Goal: Information Seeking & Learning: Get advice/opinions

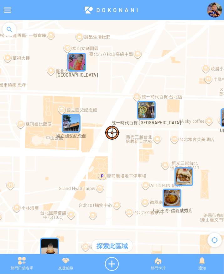
click at [160, 272] on div "熱門口袋名單 支援前線 熱門卡片 通知" at bounding box center [112, 264] width 224 height 20
click at [164, 260] on div "熱門卡片" at bounding box center [158, 264] width 44 height 14
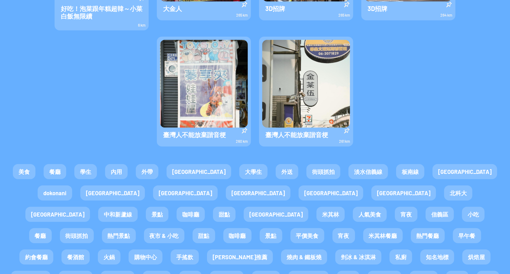
scroll to position [533, 0]
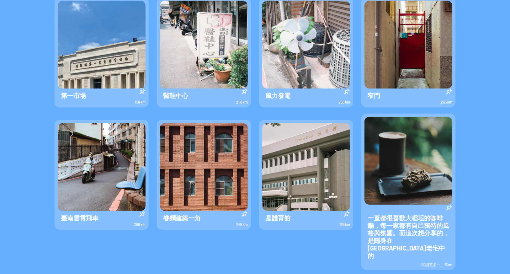
scroll to position [0, 0]
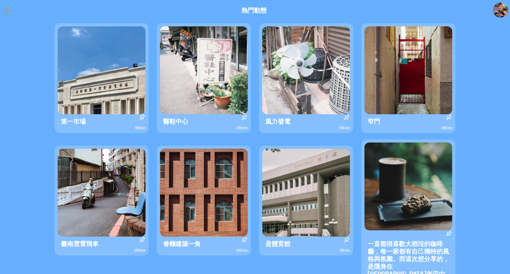
click at [9, 12] on div at bounding box center [7, 10] width 15 height 15
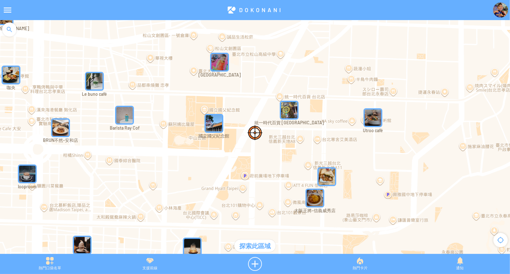
drag, startPoint x: 151, startPoint y: 269, endPoint x: 152, endPoint y: 265, distance: 4.0
click at [151, 269] on div "支援前線" at bounding box center [150, 264] width 100 height 14
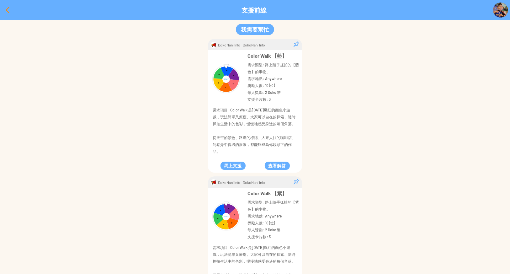
click at [6, 13] on div at bounding box center [7, 10] width 15 height 15
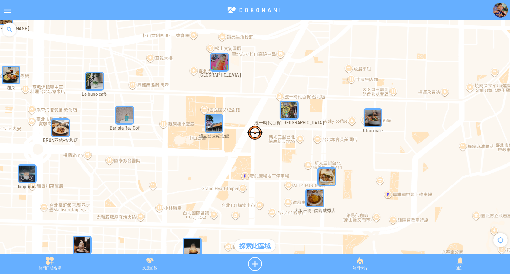
click at [54, 263] on div "熱門口袋名單" at bounding box center [50, 264] width 100 height 14
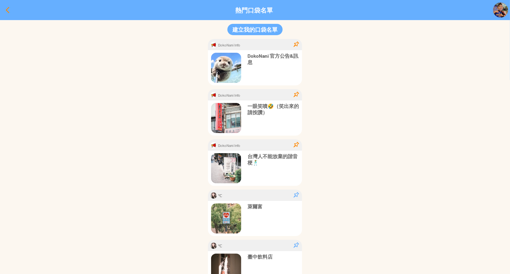
click at [10, 10] on div at bounding box center [7, 10] width 15 height 15
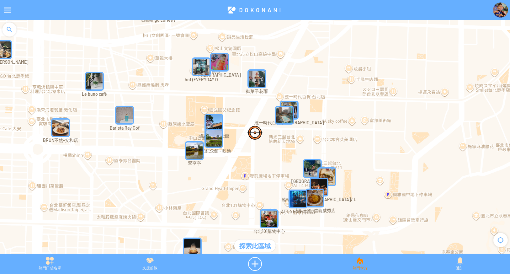
click at [224, 269] on div "熱門卡片" at bounding box center [360, 264] width 100 height 14
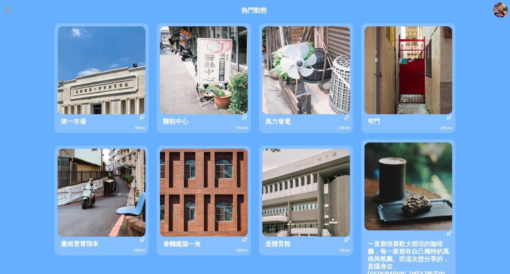
click at [12, 11] on div at bounding box center [7, 10] width 15 height 15
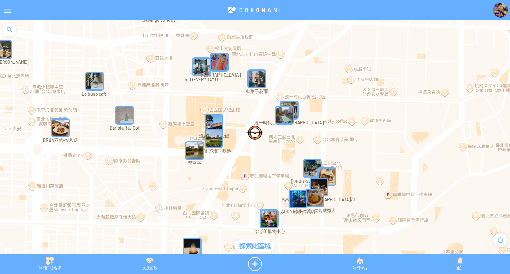
click at [146, 272] on div "熱門口袋名單 支援前線 熱門卡片 通知" at bounding box center [255, 264] width 510 height 20
click at [149, 264] on div "支援前線" at bounding box center [150, 264] width 100 height 14
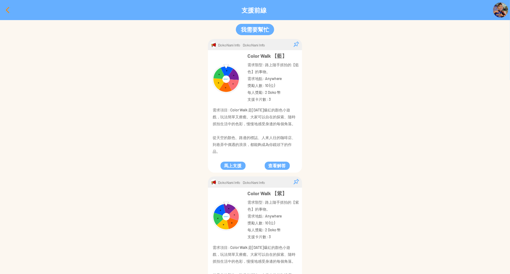
click at [7, 12] on div at bounding box center [7, 10] width 15 height 15
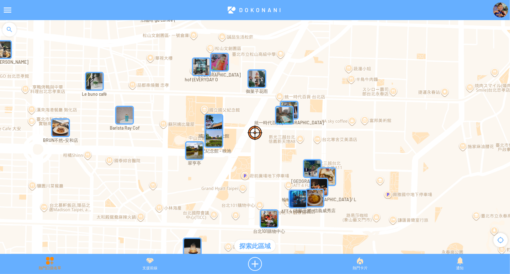
click at [38, 261] on div "熱門口袋名單" at bounding box center [50, 264] width 100 height 14
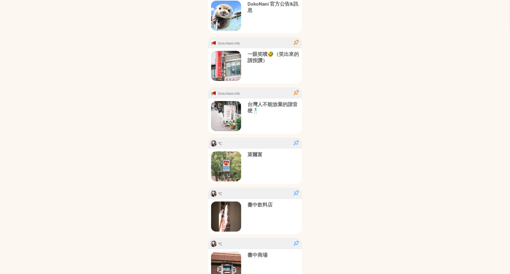
scroll to position [73, 0]
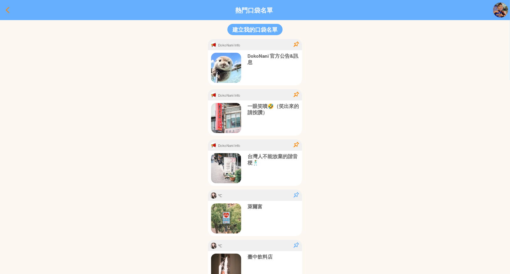
click at [7, 8] on div at bounding box center [7, 10] width 15 height 15
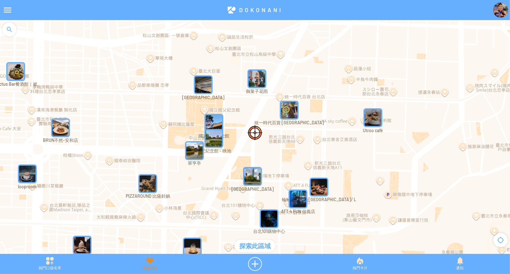
click at [154, 261] on div "支援前線" at bounding box center [150, 264] width 100 height 14
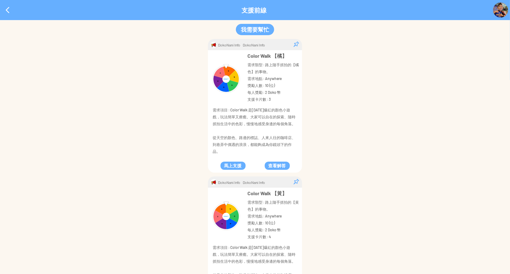
drag, startPoint x: 8, startPoint y: 11, endPoint x: 24, endPoint y: 22, distance: 19.7
click at [8, 11] on div at bounding box center [7, 10] width 15 height 15
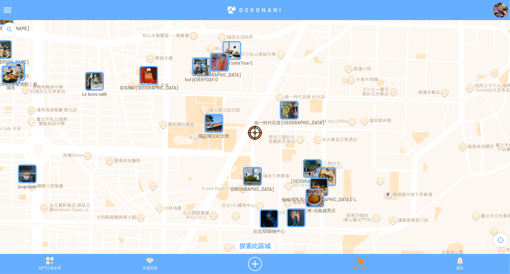
click at [224, 261] on div "熱門卡片" at bounding box center [360, 264] width 100 height 14
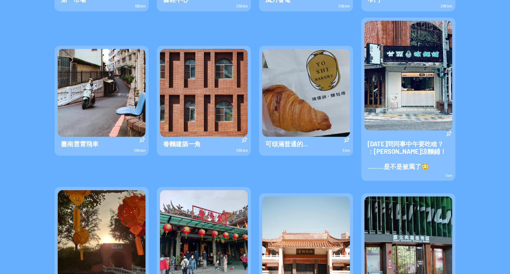
scroll to position [94, 0]
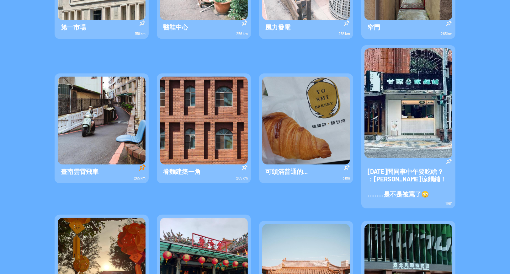
click at [140, 164] on div at bounding box center [142, 167] width 6 height 6
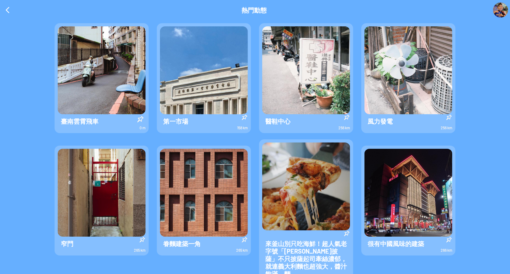
click at [140, 118] on div at bounding box center [140, 119] width 6 height 6
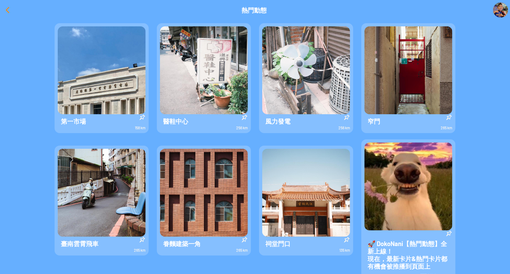
click at [5, 9] on div at bounding box center [7, 10] width 15 height 15
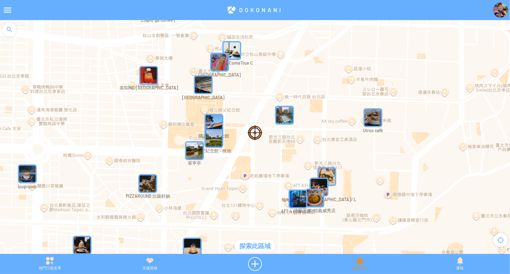
click at [224, 266] on div "熱門卡片" at bounding box center [360, 264] width 100 height 14
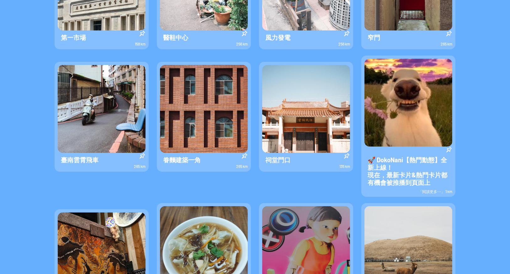
scroll to position [125, 0]
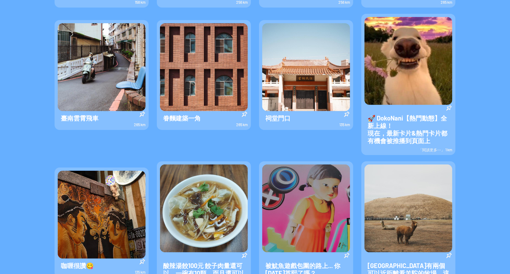
click at [224, 150] on span "「閱讀更多⋯」 1 km" at bounding box center [435, 149] width 34 height 4
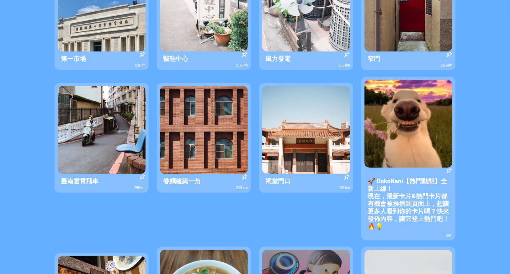
scroll to position [0, 0]
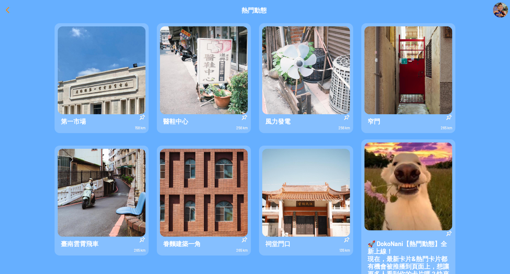
click at [3, 8] on div at bounding box center [7, 10] width 15 height 15
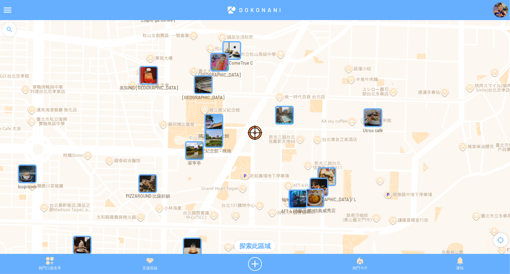
click at [224, 114] on img "Utroo café" at bounding box center [372, 117] width 19 height 19
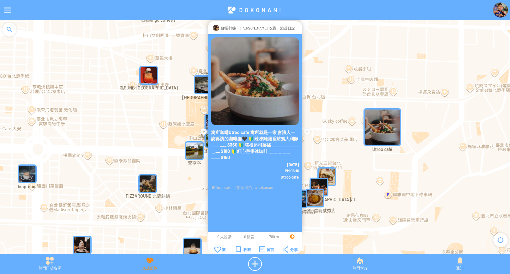
click at [155, 267] on div "支援前線" at bounding box center [150, 264] width 100 height 14
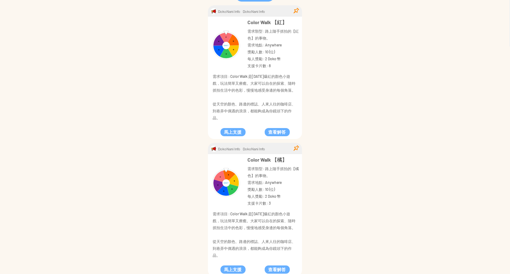
scroll to position [52, 0]
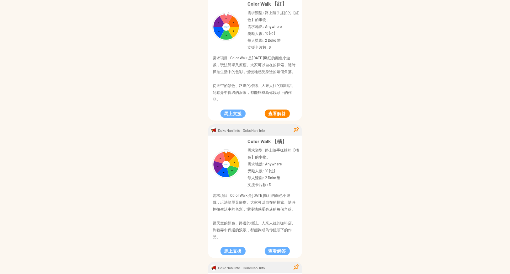
click at [224, 115] on button "查看解答" at bounding box center [277, 113] width 25 height 8
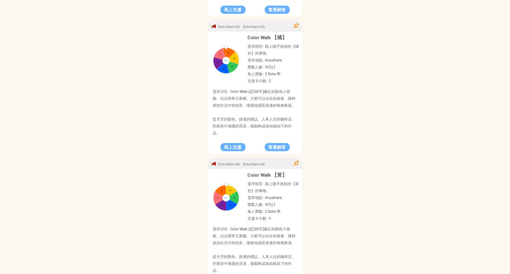
scroll to position [157, 0]
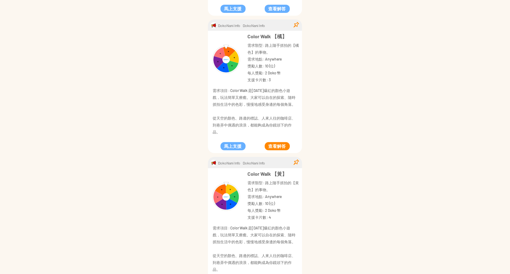
click at [224, 146] on button "查看解答" at bounding box center [277, 146] width 25 height 8
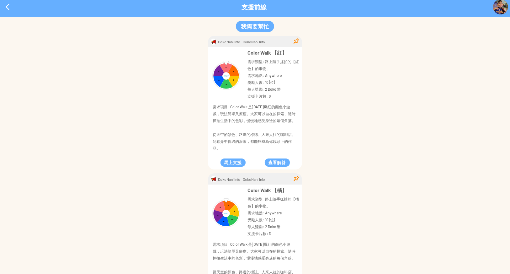
scroll to position [0, 0]
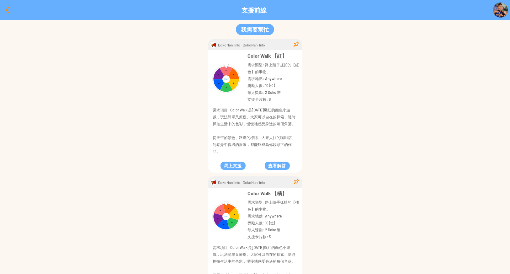
click at [9, 8] on div at bounding box center [7, 10] width 15 height 15
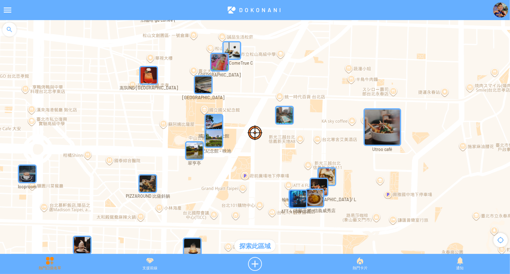
click at [42, 266] on div "熱門口袋名單" at bounding box center [50, 264] width 100 height 14
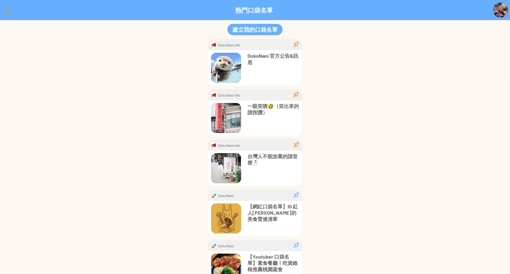
click at [5, 12] on div at bounding box center [7, 10] width 15 height 15
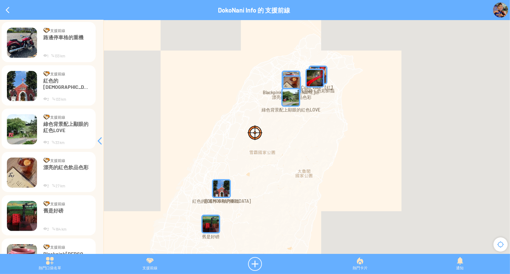
scroll to position [160, 0]
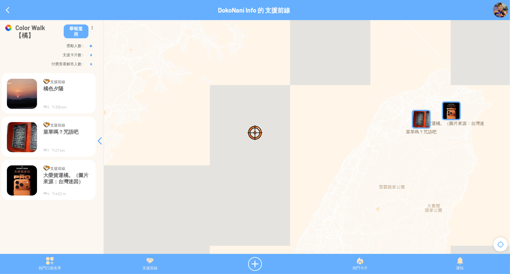
click at [63, 178] on p "大榮貨運橘。（圖片來源：台灣迷因）" at bounding box center [66, 181] width 47 height 19
